Goal: Navigation & Orientation: Find specific page/section

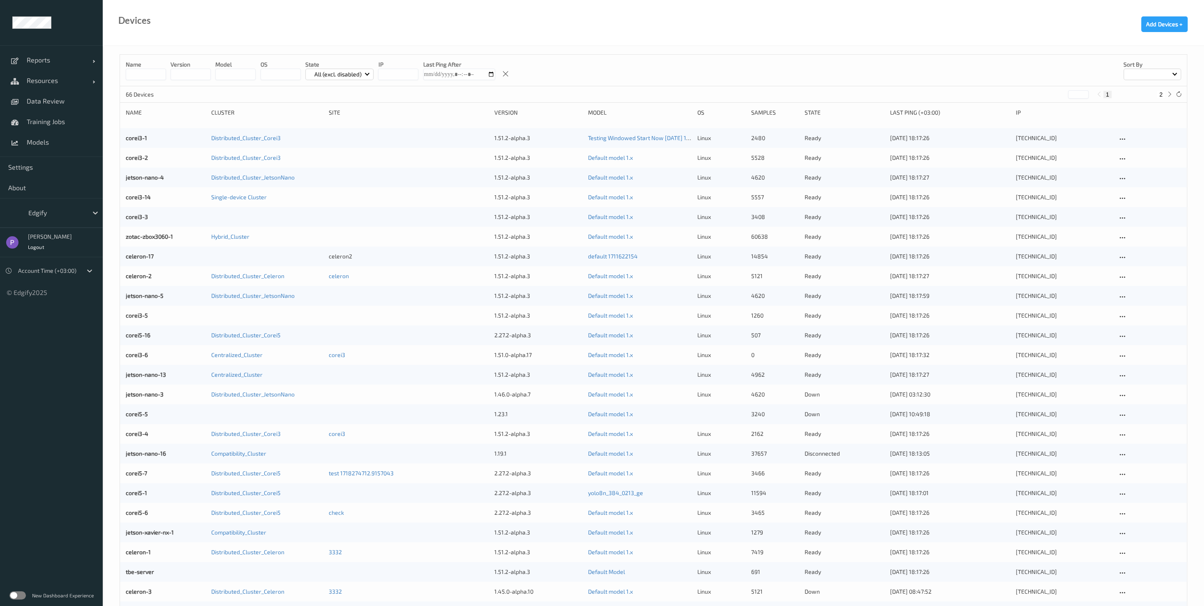
click at [20, 599] on label at bounding box center [17, 596] width 16 height 8
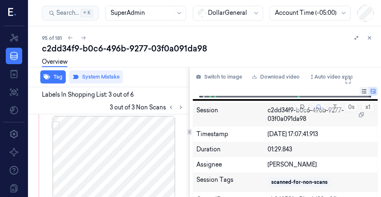
scroll to position [342, 13]
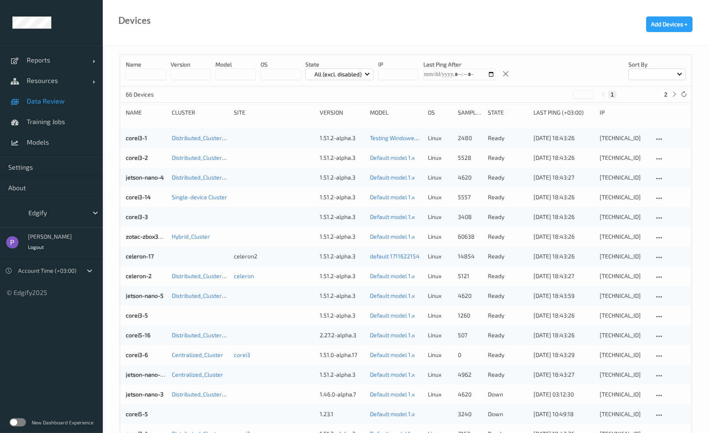
click at [59, 92] on link "Data Review" at bounding box center [51, 101] width 103 height 21
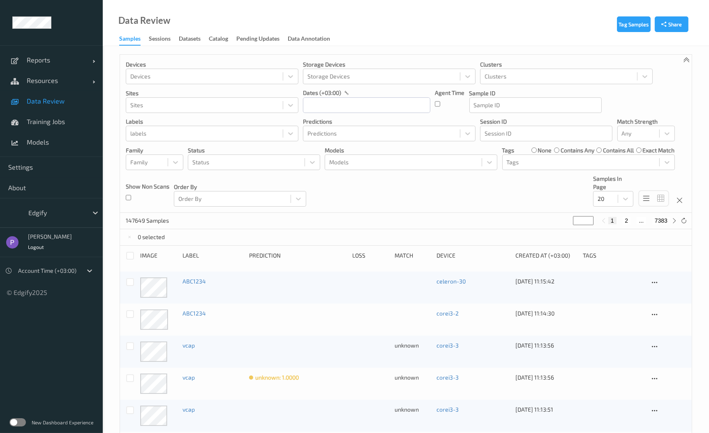
click at [22, 425] on label at bounding box center [17, 422] width 16 height 8
